Goal: Task Accomplishment & Management: Use online tool/utility

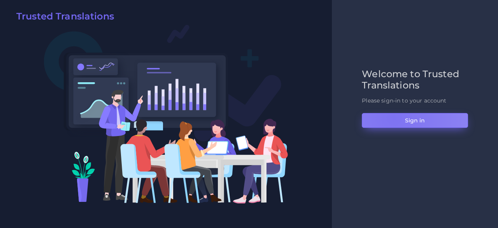
click at [394, 117] on button "Sign in" at bounding box center [415, 120] width 106 height 15
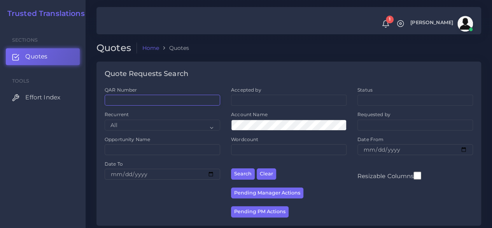
click at [140, 102] on input "QAR Number" at bounding box center [163, 100] width 116 height 11
paste input "QAR126772"
type input "QAR126772"
click at [231, 168] on button "Search" at bounding box center [243, 173] width 24 height 11
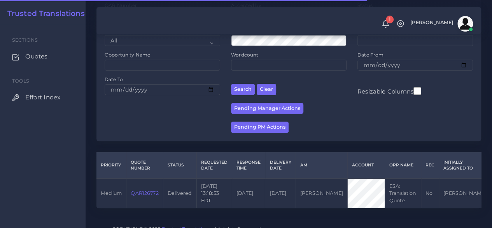
scroll to position [99, 0]
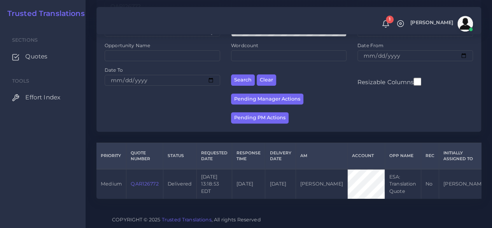
click at [151, 180] on link "QAR126772" at bounding box center [145, 183] width 28 height 6
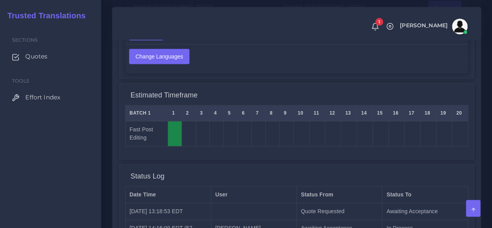
scroll to position [706, 0]
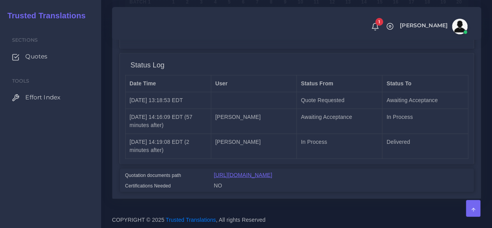
click at [272, 171] on link "[URL][DOMAIN_NAME]" at bounding box center [243, 174] width 58 height 6
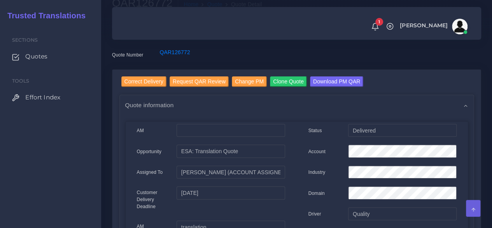
scroll to position [0, 0]
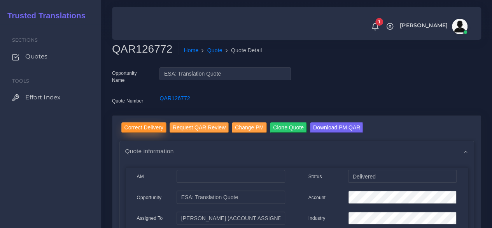
click at [157, 124] on input "Correct Delivery" at bounding box center [143, 127] width 45 height 11
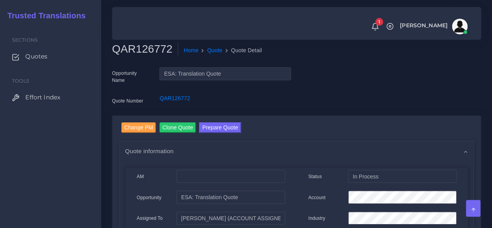
click at [216, 133] on link "Prepare Quote" at bounding box center [220, 128] width 42 height 12
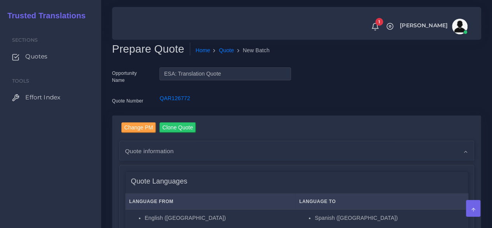
scroll to position [233, 0]
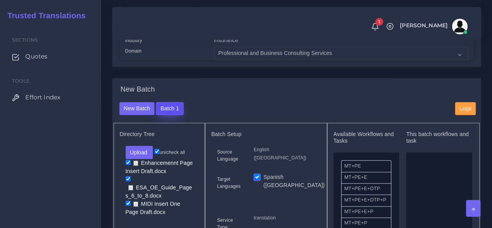
click at [170, 115] on button "Batch 1" at bounding box center [169, 108] width 27 height 13
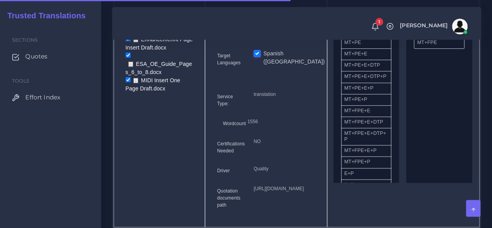
scroll to position [311, 0]
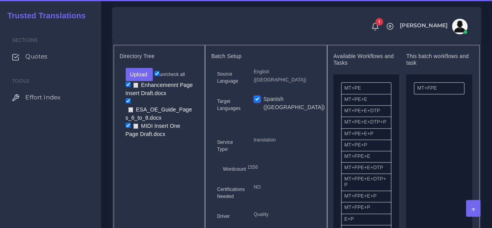
click at [128, 103] on input "checkbox" at bounding box center [128, 100] width 5 height 5
checkbox input "false"
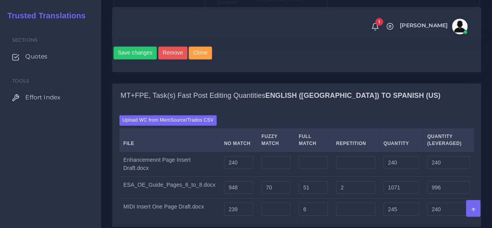
scroll to position [545, 0]
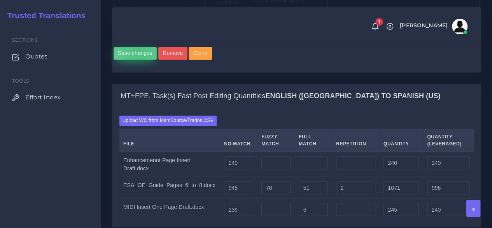
click at [138, 60] on button "Save changes" at bounding box center [136, 53] width 44 height 13
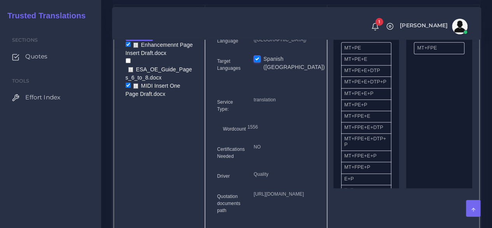
scroll to position [350, 0]
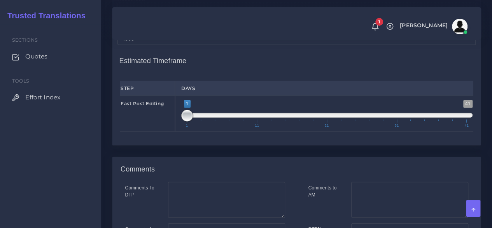
scroll to position [973, 0]
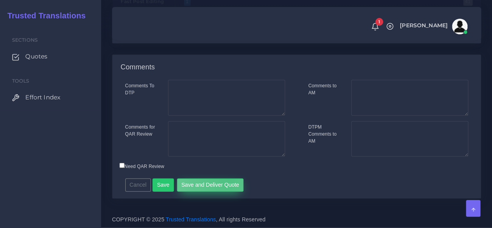
click at [224, 181] on button "Save and Deliver Quote" at bounding box center [210, 184] width 67 height 13
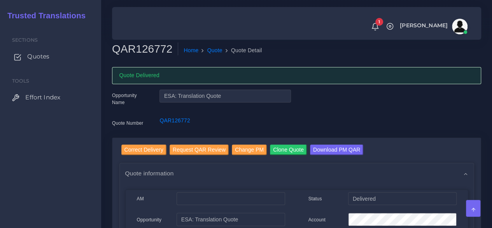
click at [42, 59] on span "Quotes" at bounding box center [38, 56] width 22 height 9
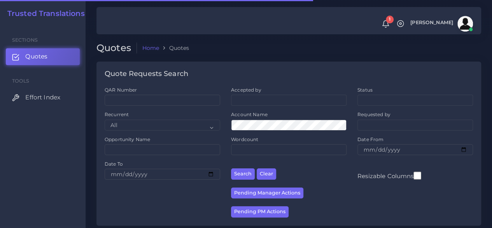
click at [149, 107] on div "QAR Number" at bounding box center [162, 98] width 126 height 25
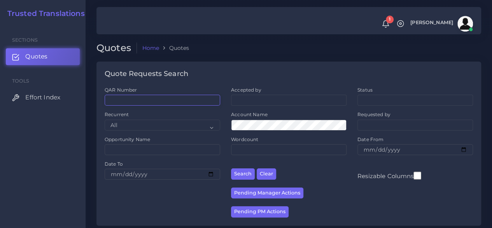
click at [148, 103] on input "QAR Number" at bounding box center [163, 100] width 116 height 11
paste input "QAR126897"
type input "QAR126897"
click at [231, 168] on button "Search" at bounding box center [243, 173] width 24 height 11
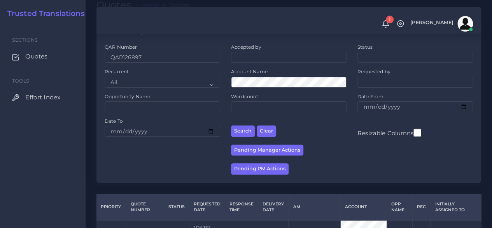
scroll to position [99, 0]
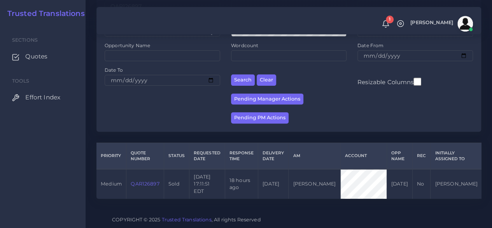
click at [152, 180] on link "QAR126897" at bounding box center [145, 183] width 28 height 6
